Goal: Book appointment/travel/reservation

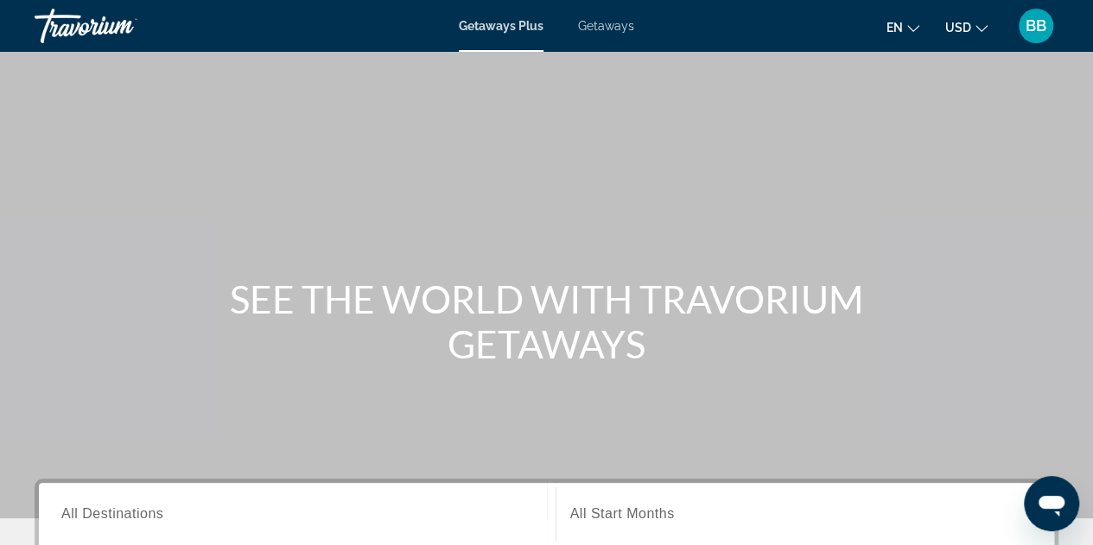
click at [600, 24] on span "Getaways" at bounding box center [606, 26] width 56 height 14
click at [97, 506] on span "All Destinations" at bounding box center [112, 513] width 102 height 15
click at [97, 506] on input "Destination All Destinations" at bounding box center [297, 514] width 472 height 21
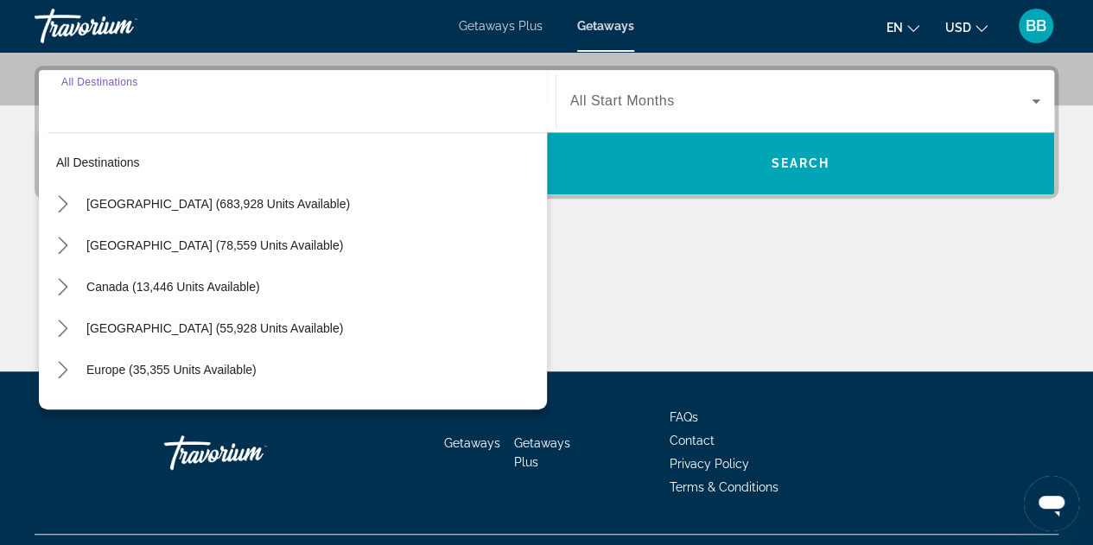
scroll to position [422, 0]
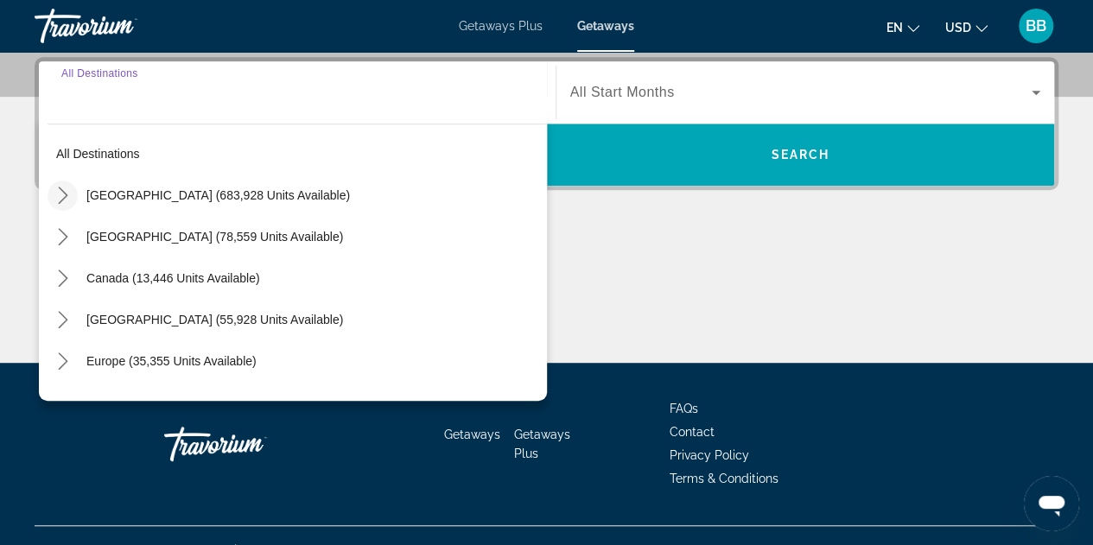
click at [60, 193] on icon "Toggle United States (683,928 units available) submenu" at bounding box center [62, 195] width 17 height 17
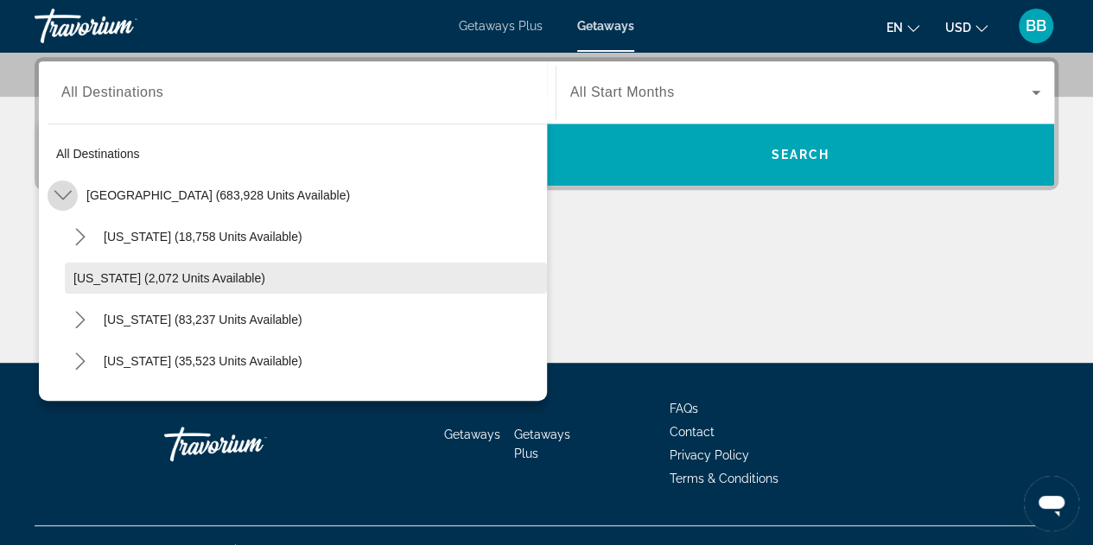
scroll to position [50, 0]
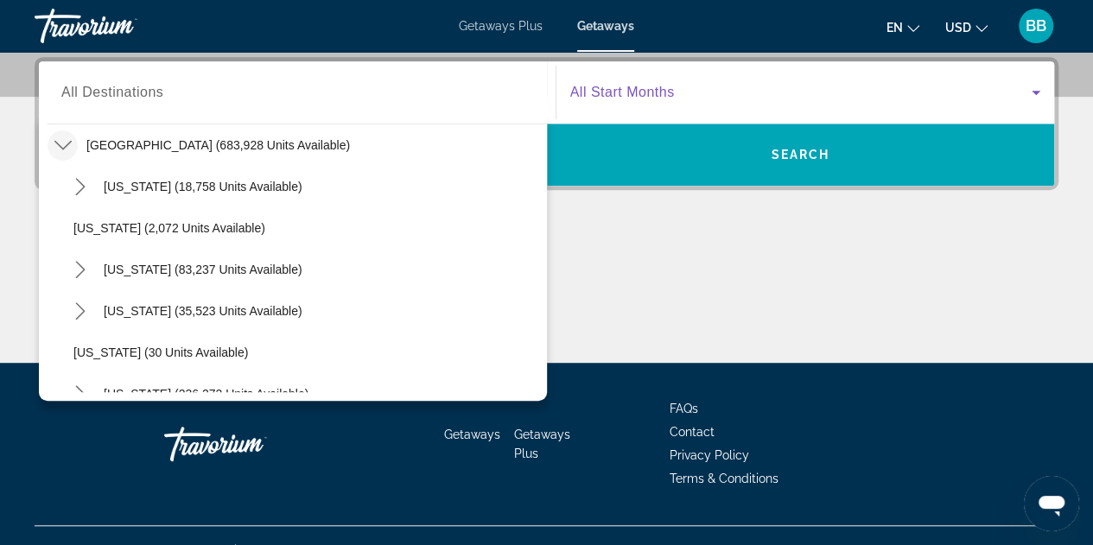
click at [1037, 92] on icon "Search widget" at bounding box center [1035, 93] width 9 height 4
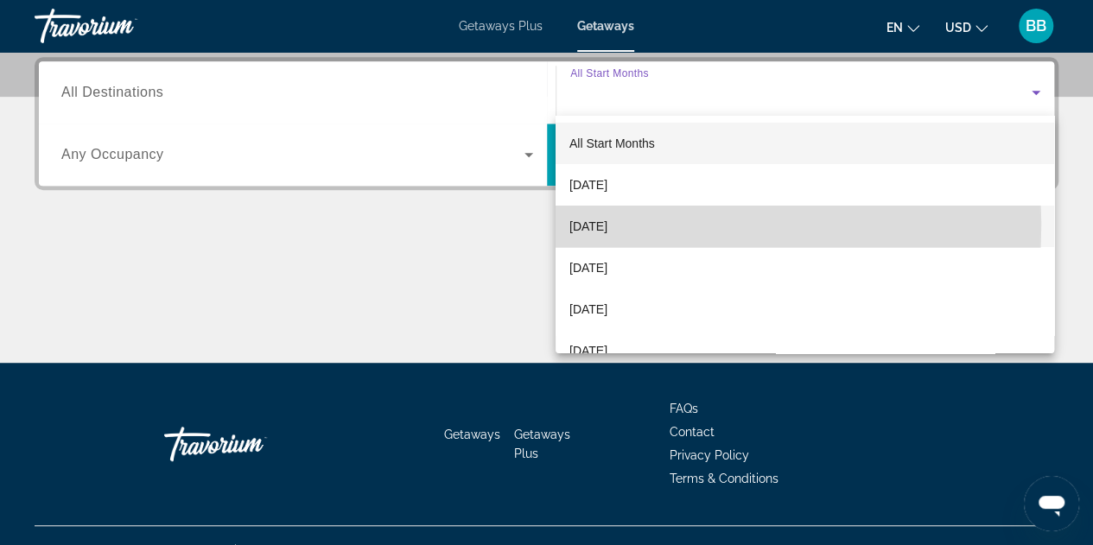
click at [597, 225] on span "[DATE]" at bounding box center [588, 226] width 38 height 21
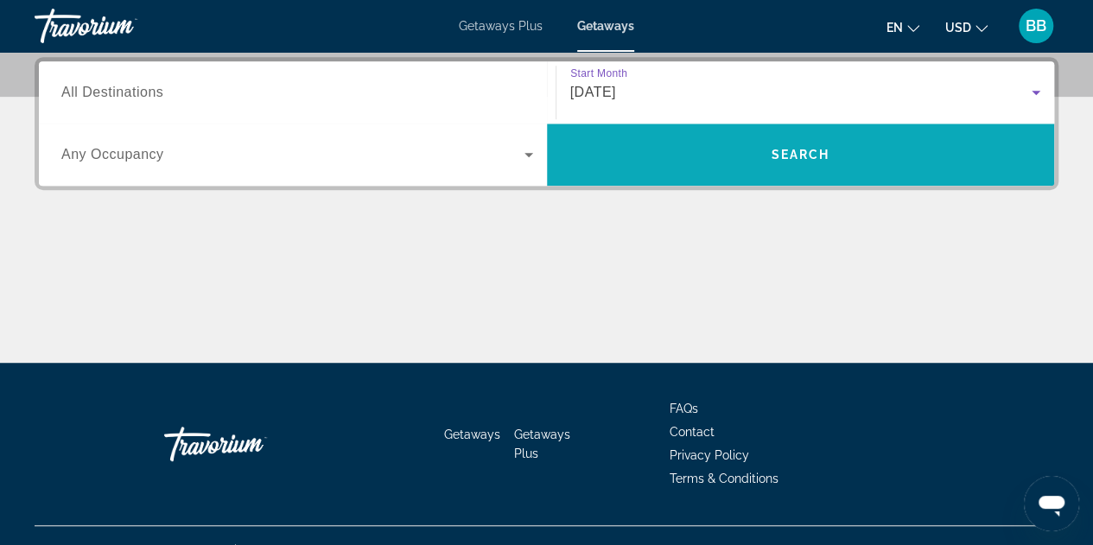
click at [750, 149] on span "Search" at bounding box center [801, 154] width 508 height 41
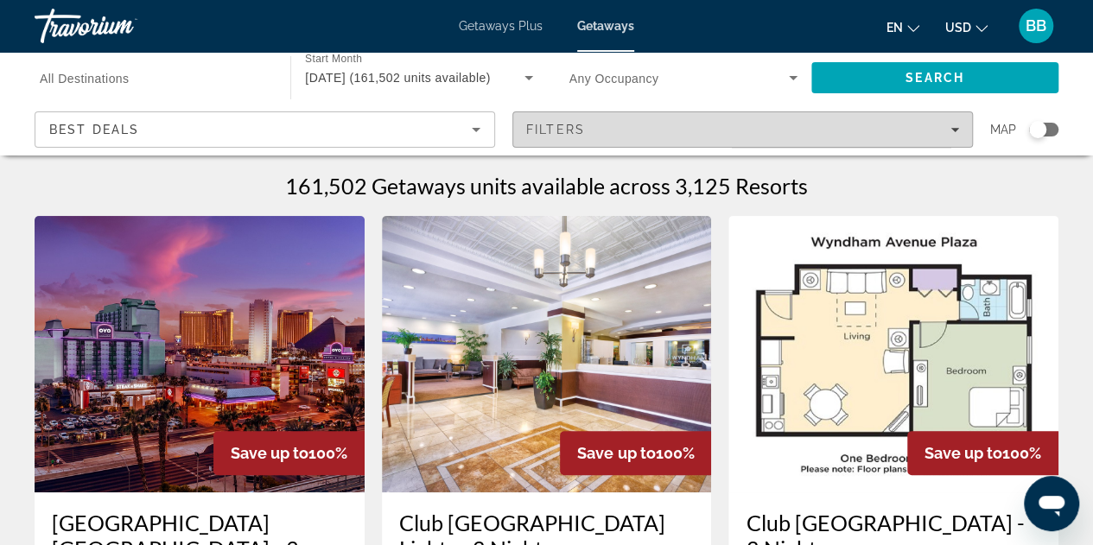
click at [955, 132] on icon "Filters" at bounding box center [954, 129] width 9 height 9
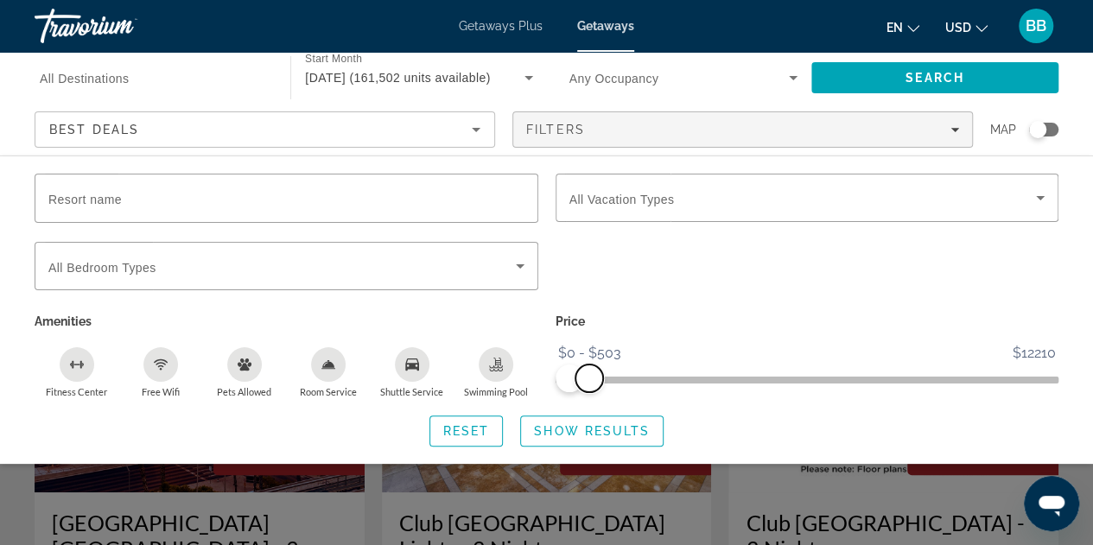
drag, startPoint x: 1043, startPoint y: 380, endPoint x: 588, endPoint y: 395, distance: 454.6
click at [588, 395] on div "Price $0 $12210 $0 $503 $0 - $503" at bounding box center [807, 353] width 521 height 89
click at [608, 428] on span "Show Results" at bounding box center [592, 431] width 116 height 14
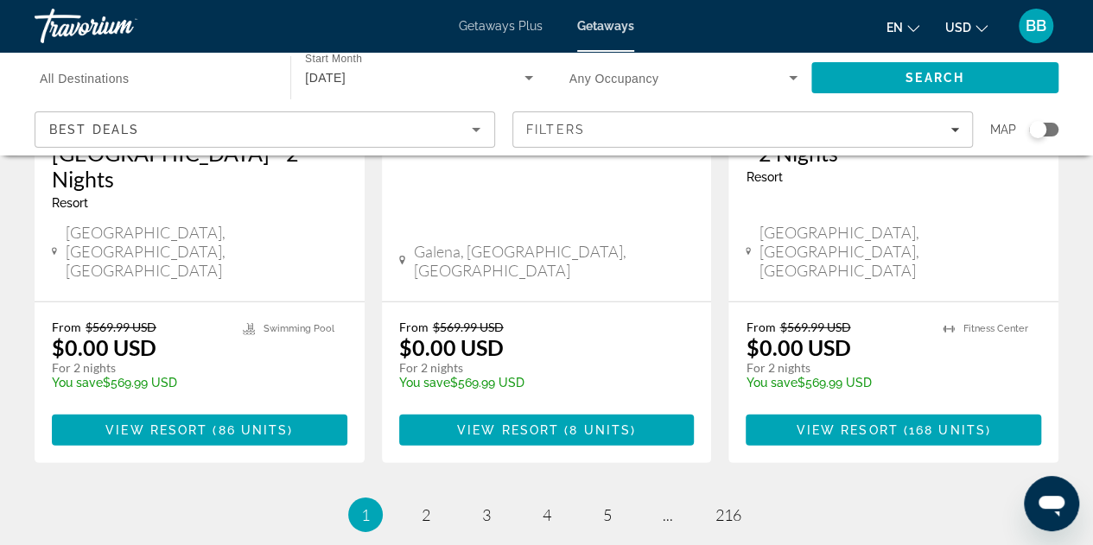
scroll to position [2403, 0]
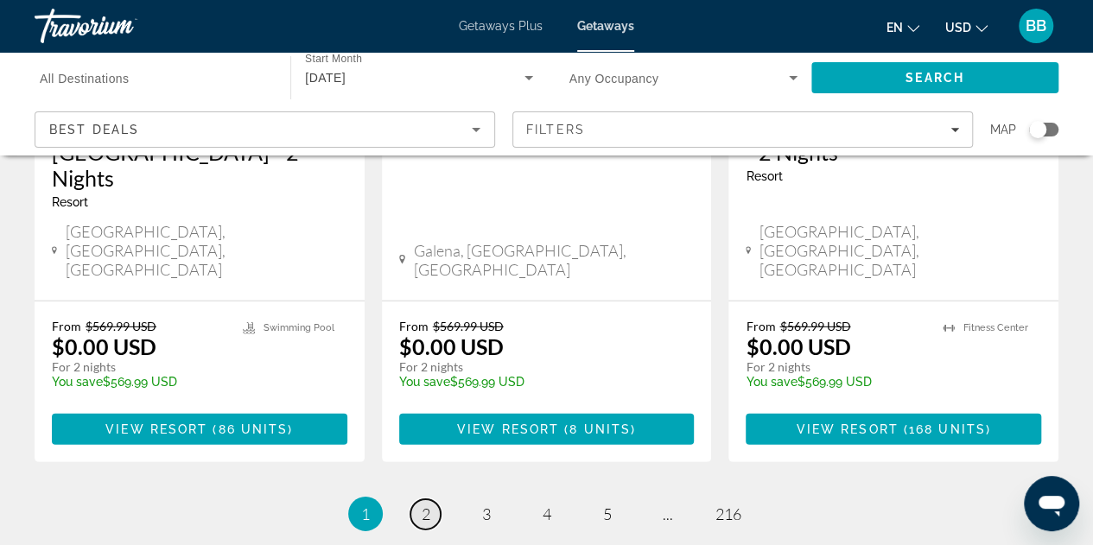
click at [428, 504] on span "2" at bounding box center [426, 513] width 9 height 19
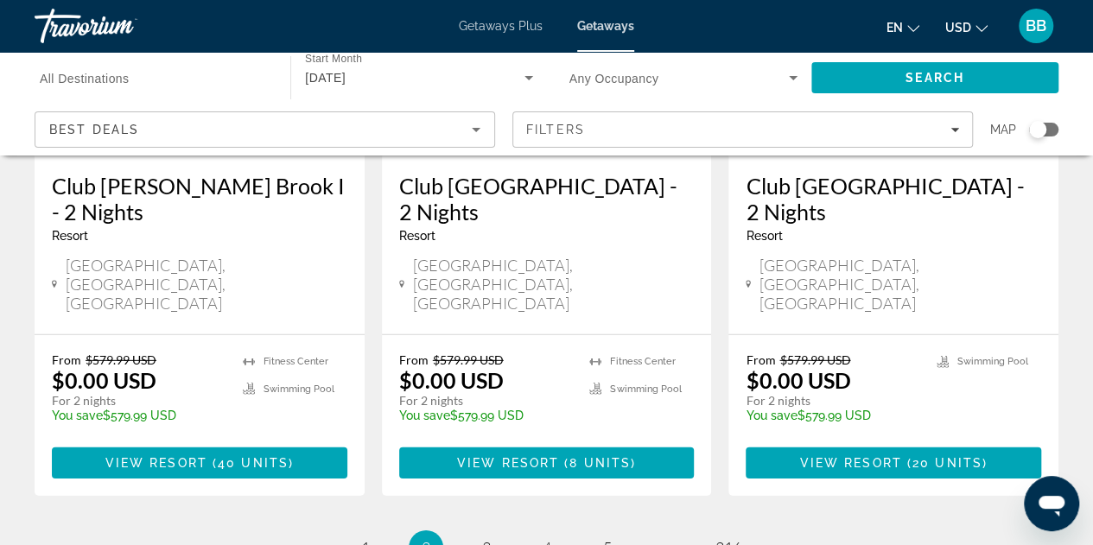
scroll to position [2419, 0]
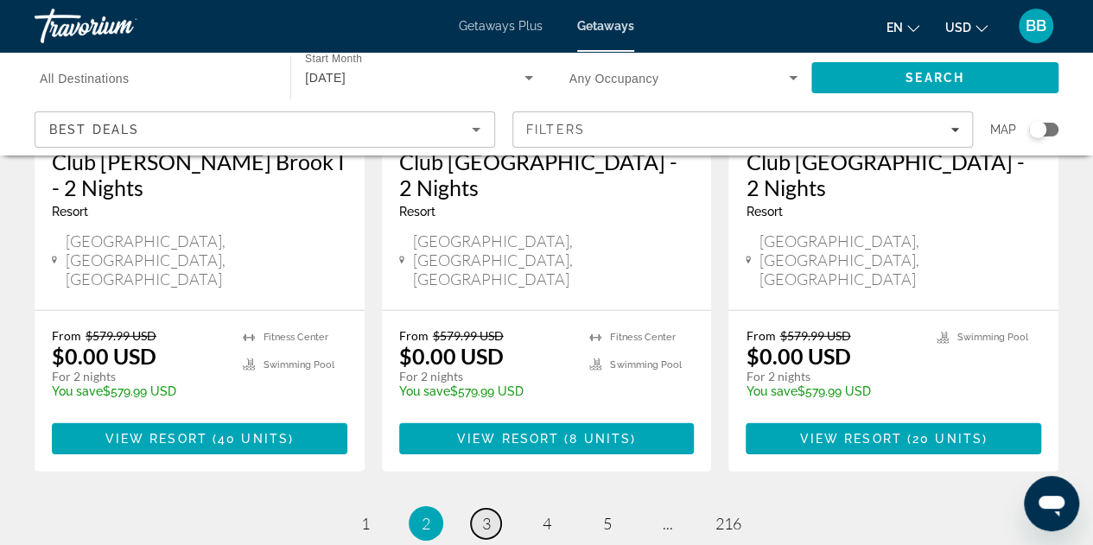
click at [485, 514] on span "3" at bounding box center [486, 523] width 9 height 19
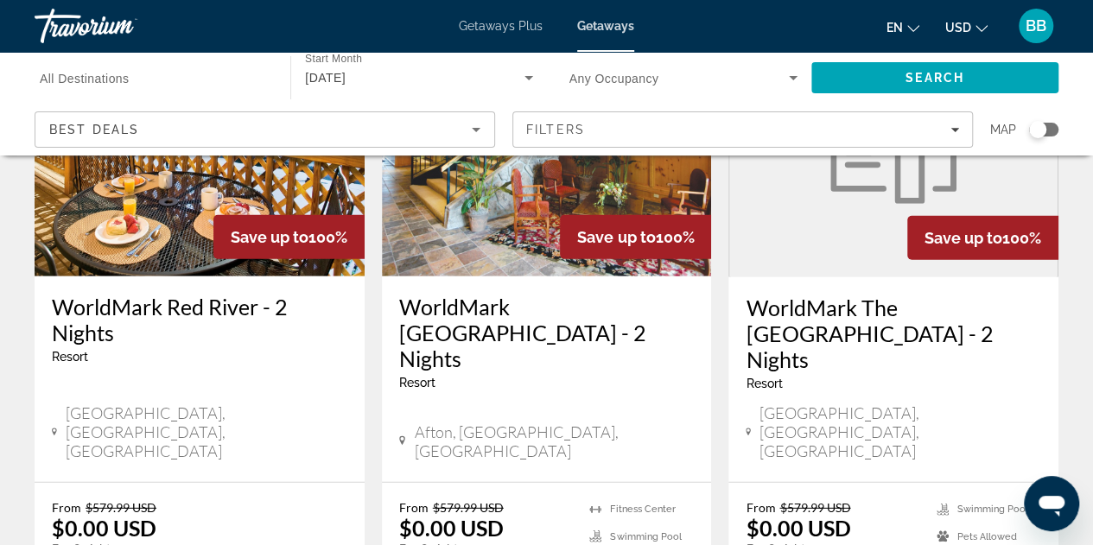
scroll to position [2332, 0]
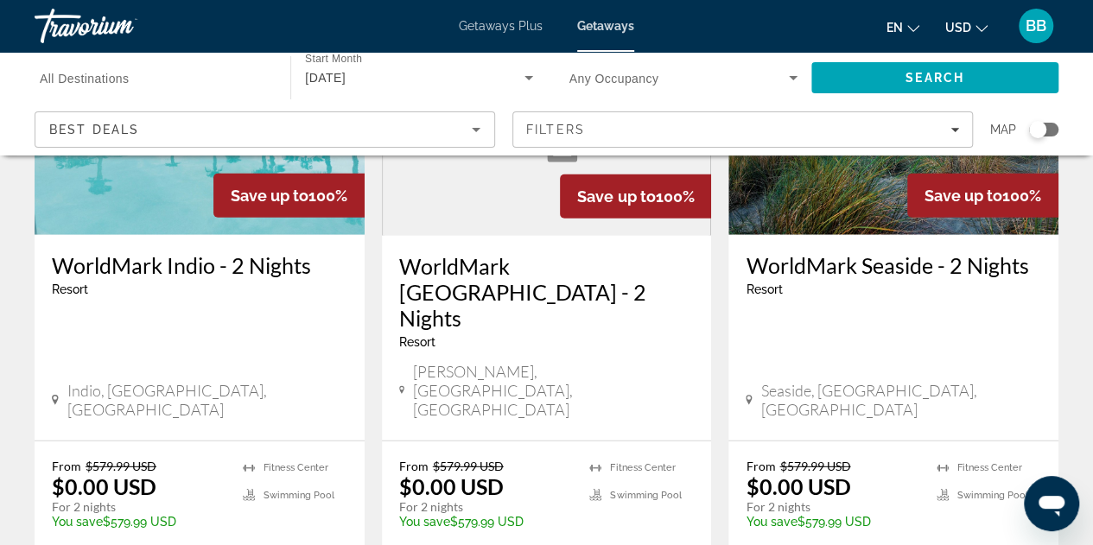
scroll to position [2246, 0]
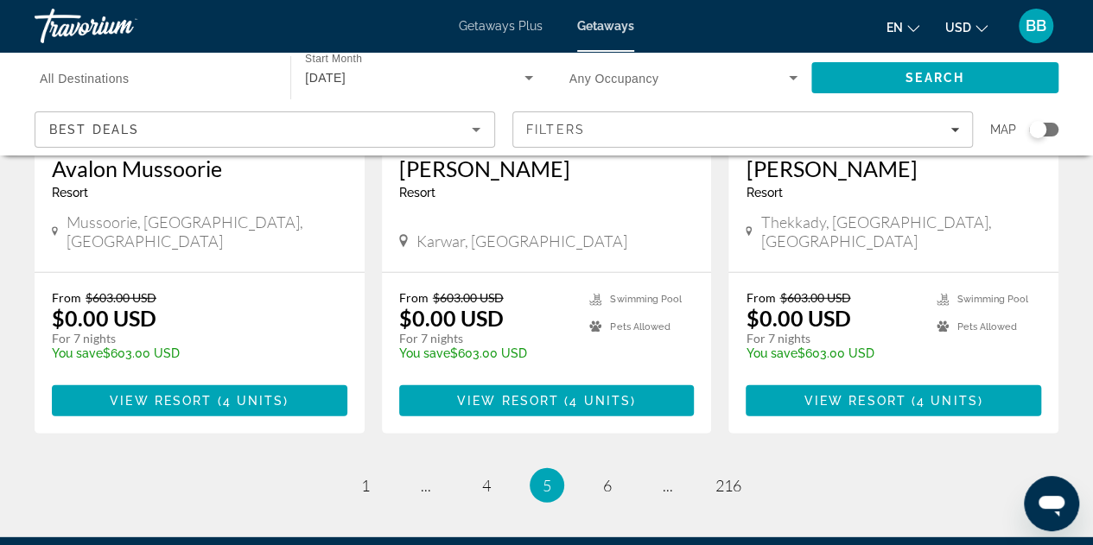
scroll to position [2246, 0]
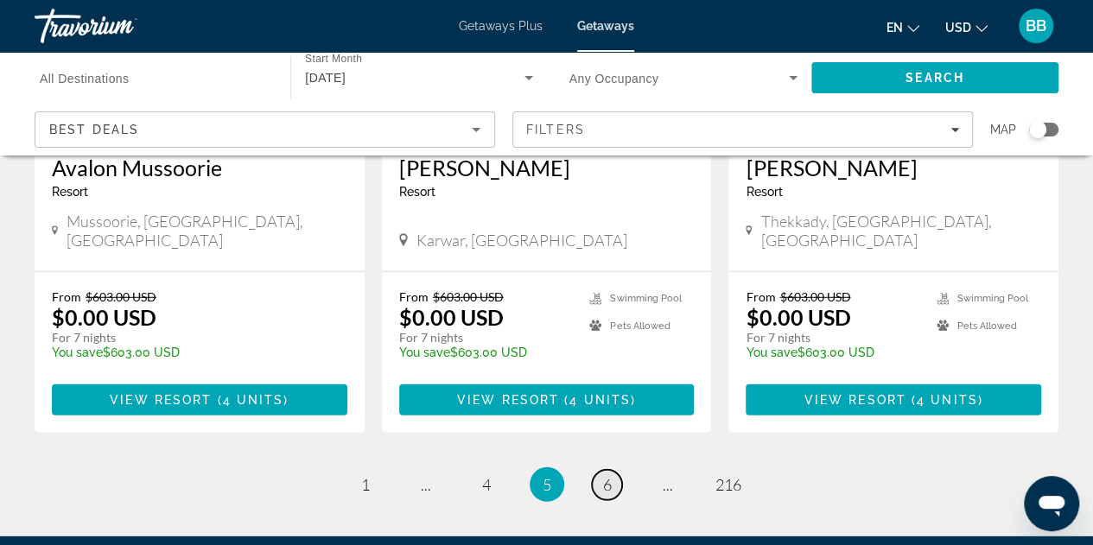
click at [606, 475] on span "6" at bounding box center [607, 484] width 9 height 19
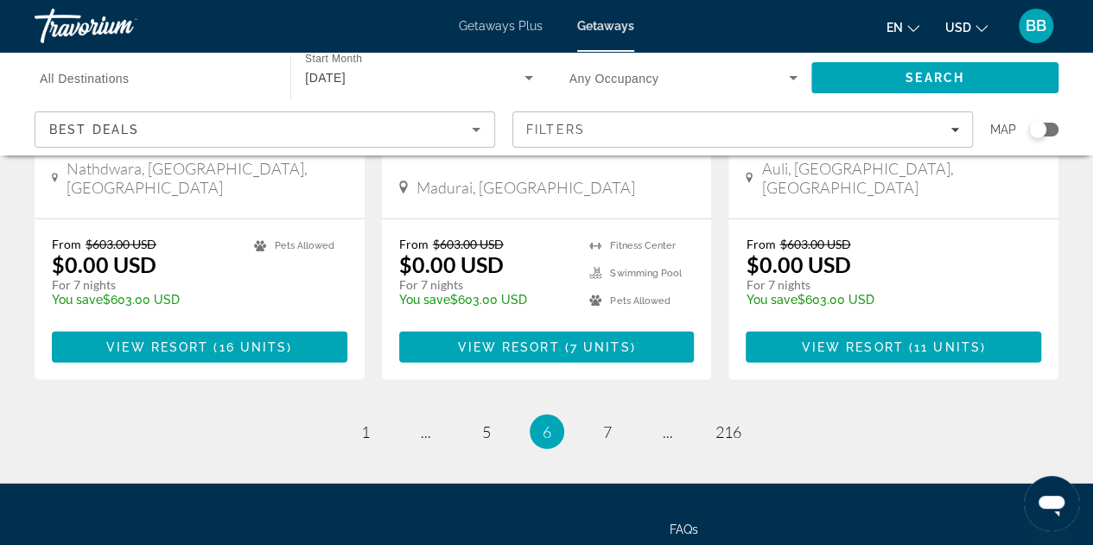
scroll to position [2325, 0]
